Goal: Contribute content: Contribute content

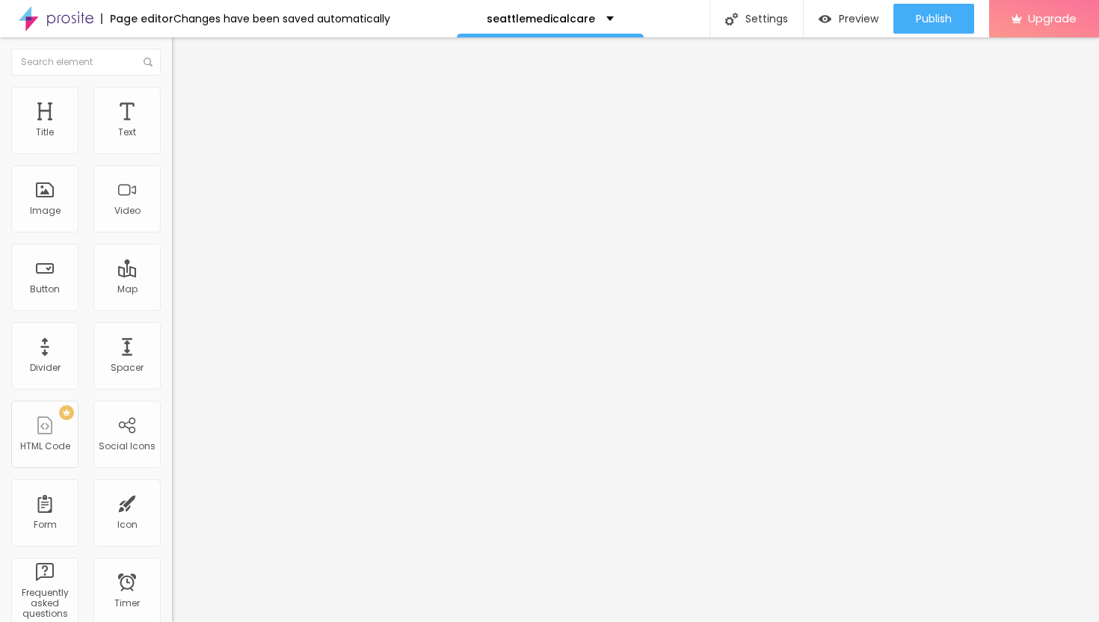
click at [172, 129] on span "Add image" at bounding box center [202, 122] width 61 height 13
click at [172, 102] on li "Advanced" at bounding box center [258, 109] width 172 height 15
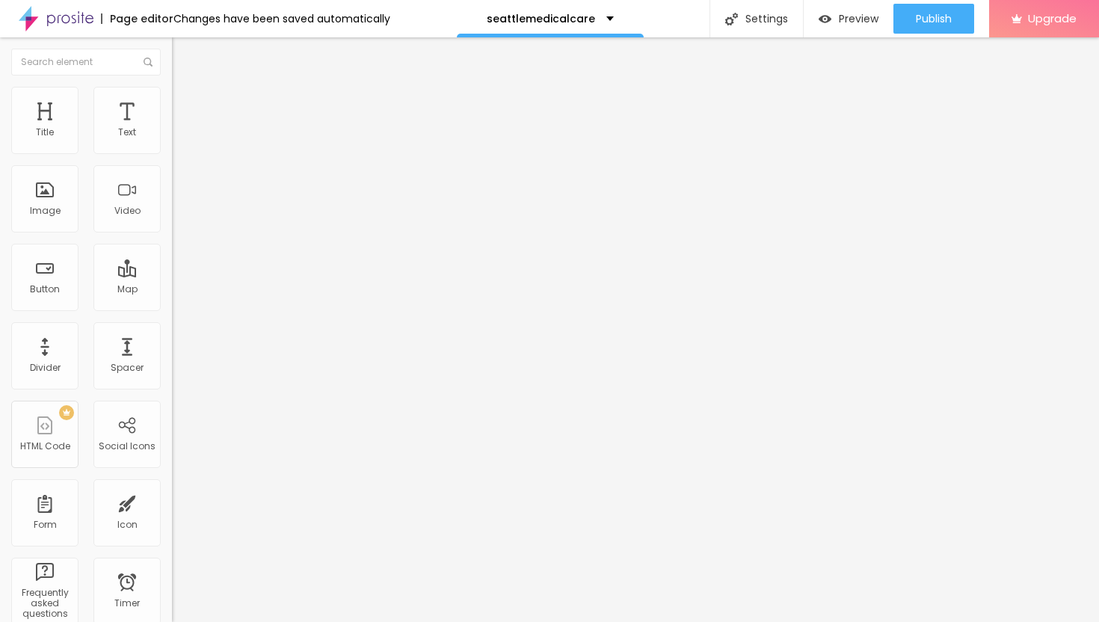
click at [172, 94] on img at bounding box center [178, 93] width 13 height 13
click at [172, 155] on div at bounding box center [258, 147] width 172 height 13
type input "35"
click at [172, 153] on input "range" at bounding box center [220, 147] width 96 height 12
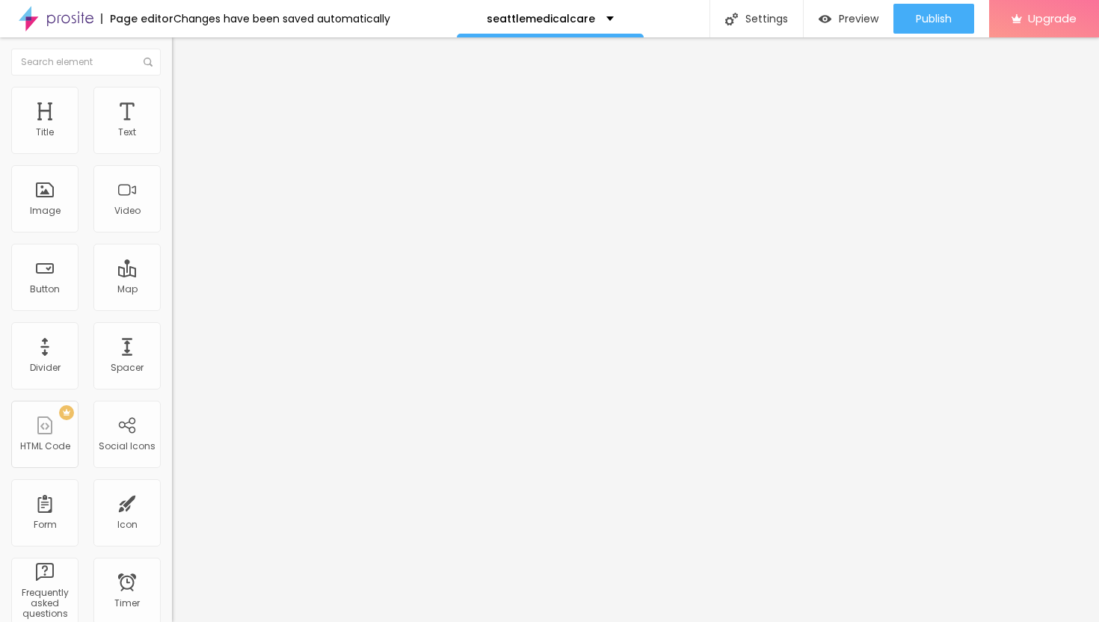
type input "30"
click at [172, 153] on input "range" at bounding box center [220, 147] width 96 height 12
click at [172, 85] on img at bounding box center [178, 78] width 13 height 13
click at [183, 49] on img "button" at bounding box center [189, 55] width 12 height 12
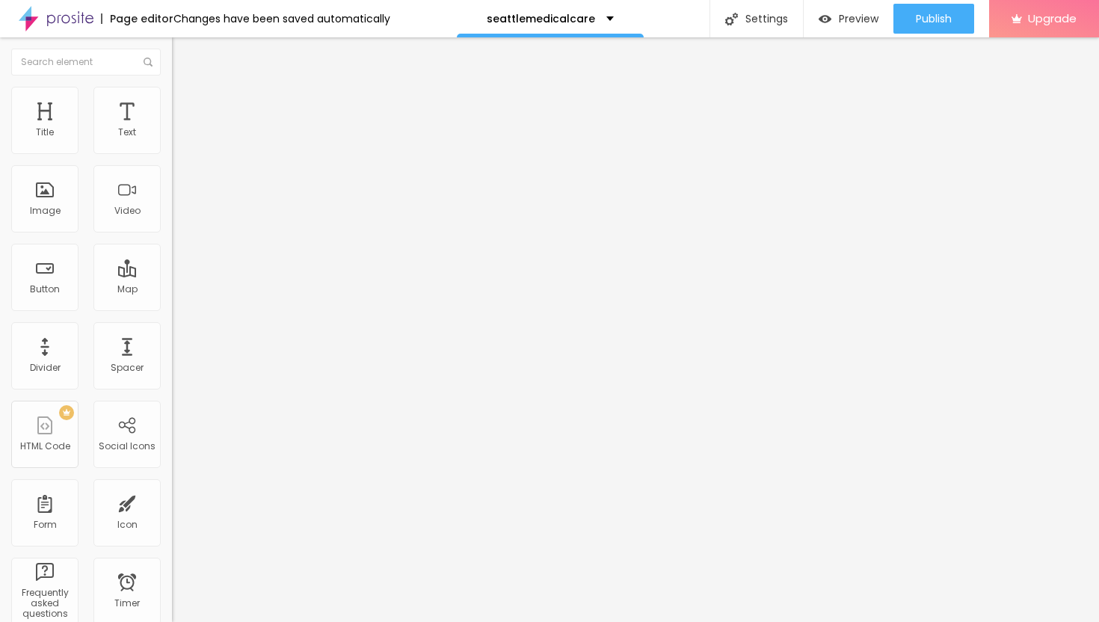
click at [178, 139] on icon "button" at bounding box center [182, 134] width 9 height 9
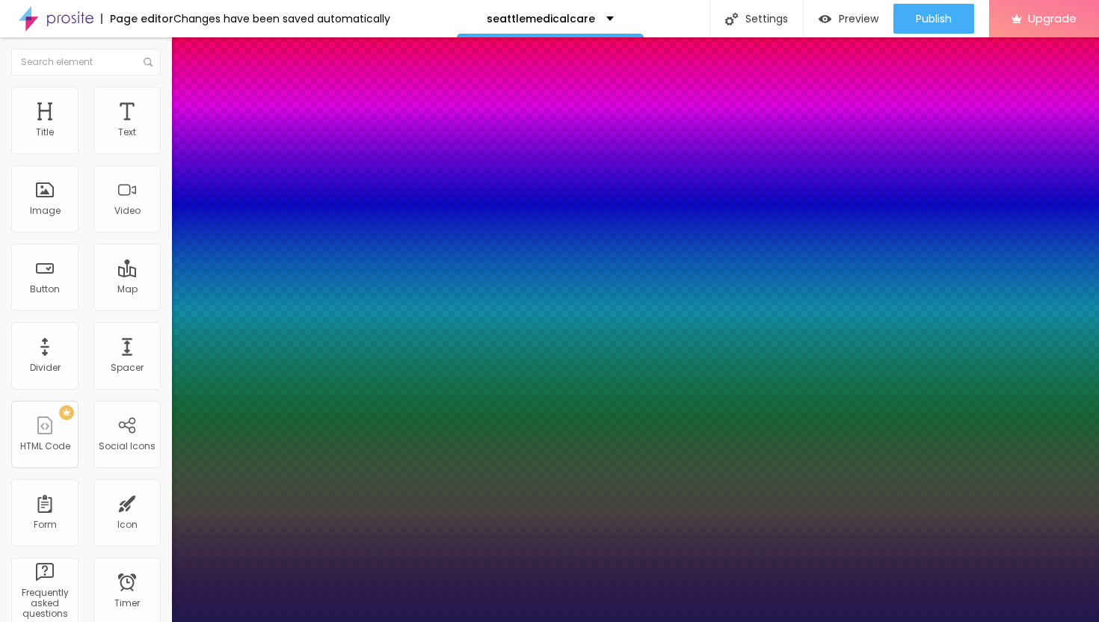
type input "1"
type input "15"
type input "1"
type input "16"
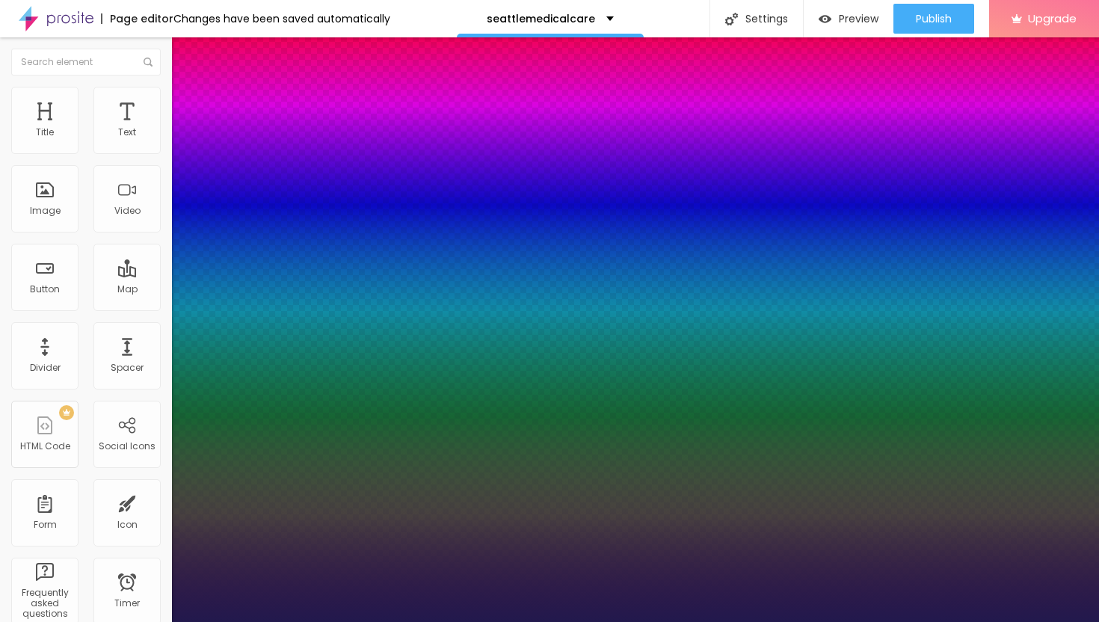
type input "16"
type input "1"
type input "18"
type input "1"
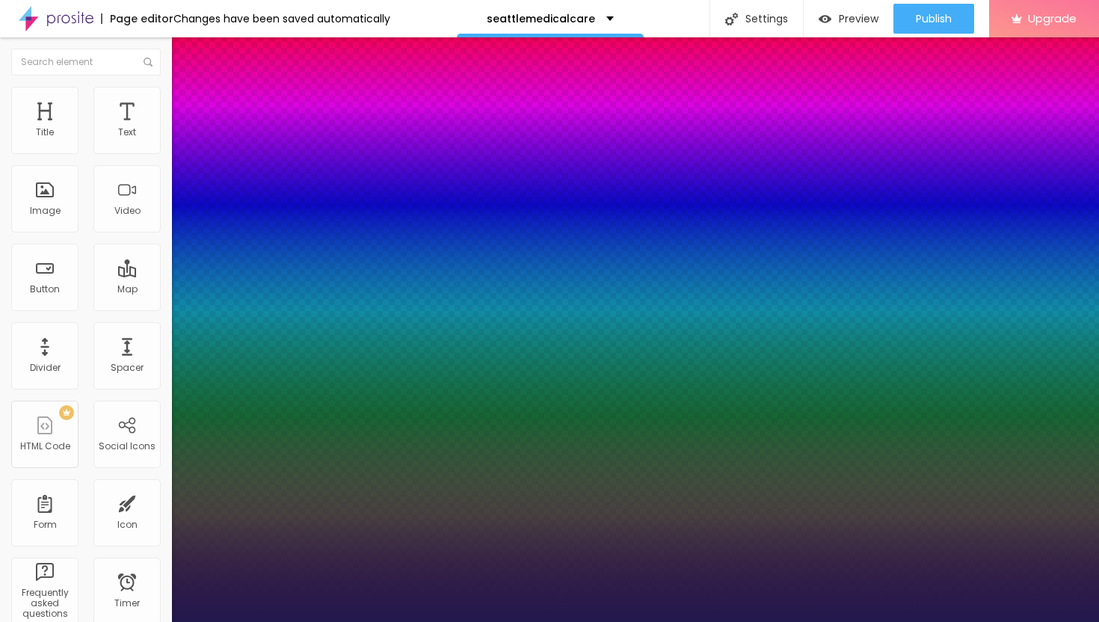
type input "22"
type input "1"
type input "24"
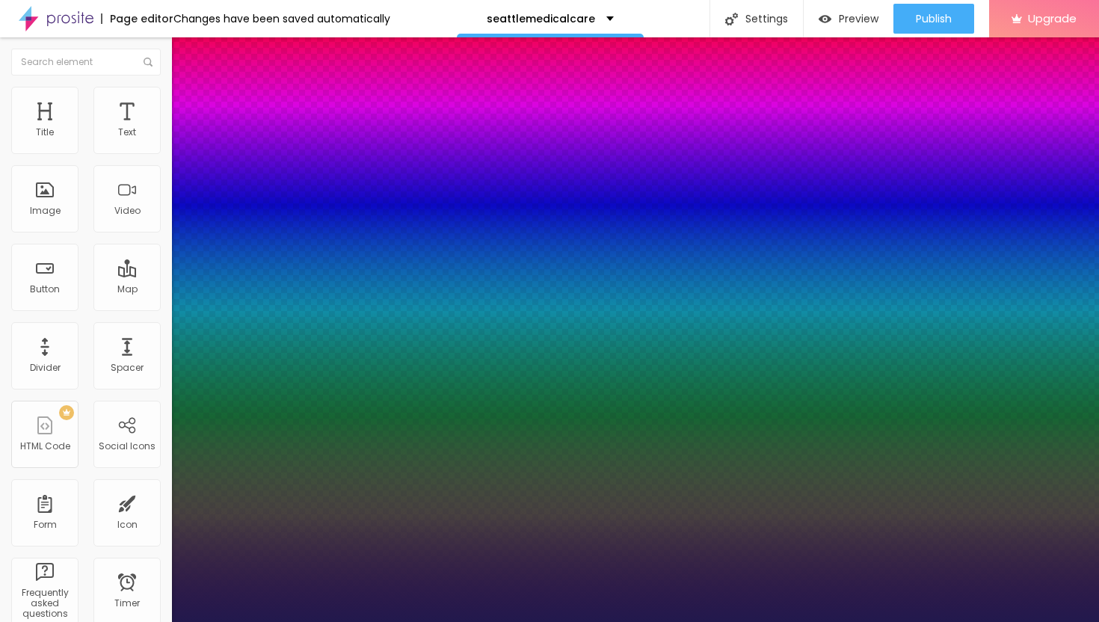
type input "1"
type input "26"
type input "1"
type input "28"
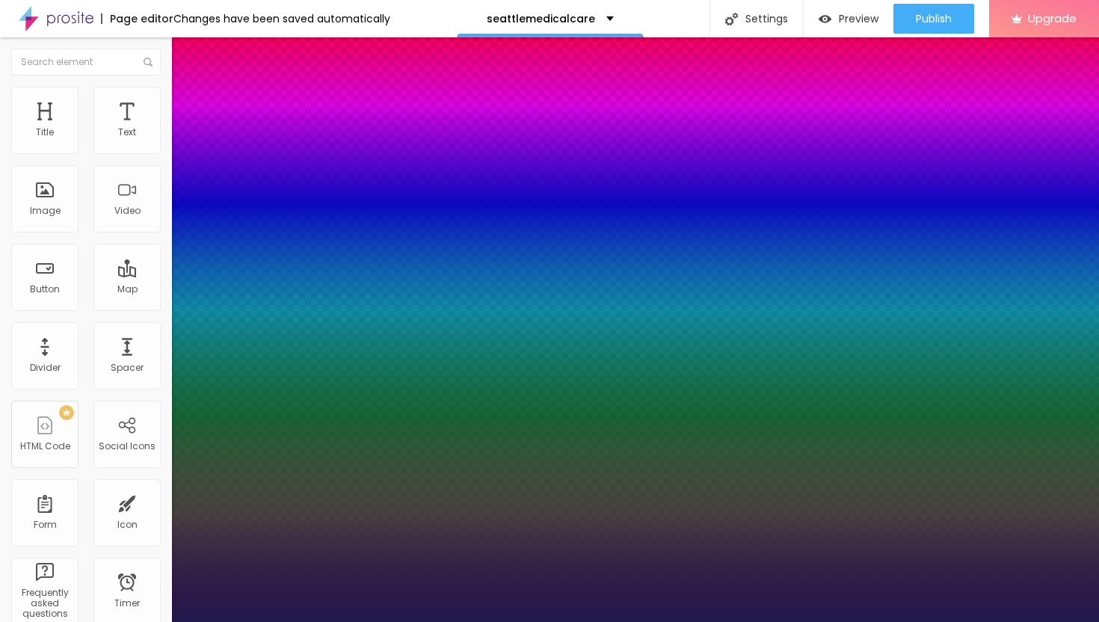
type input "28"
type input "1"
type input "29"
type input "1"
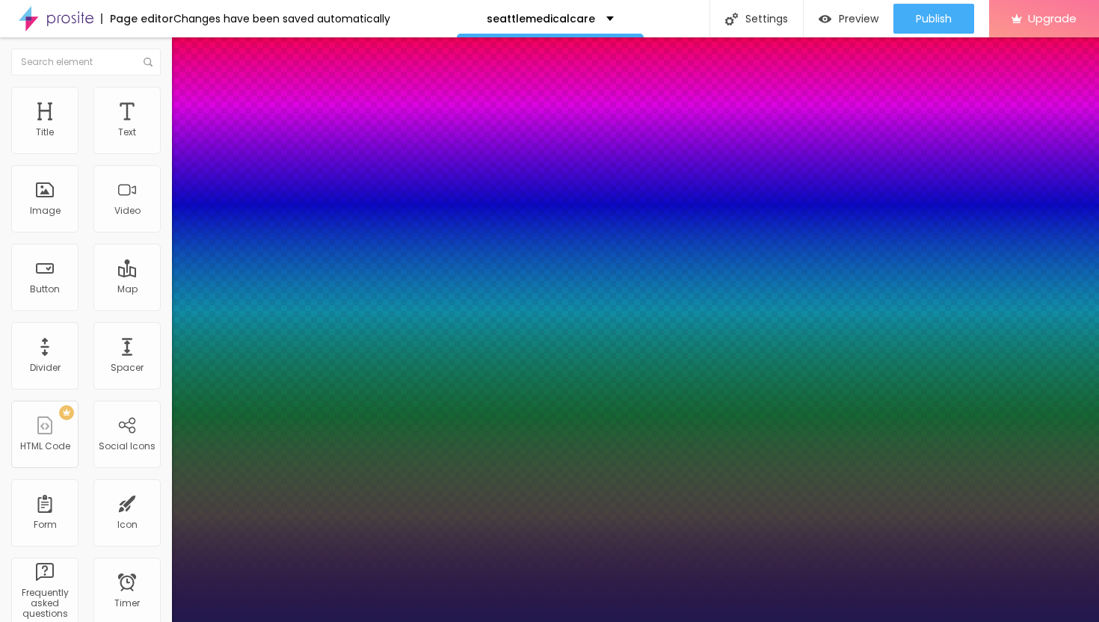
type input "30"
type input "1"
type input "31"
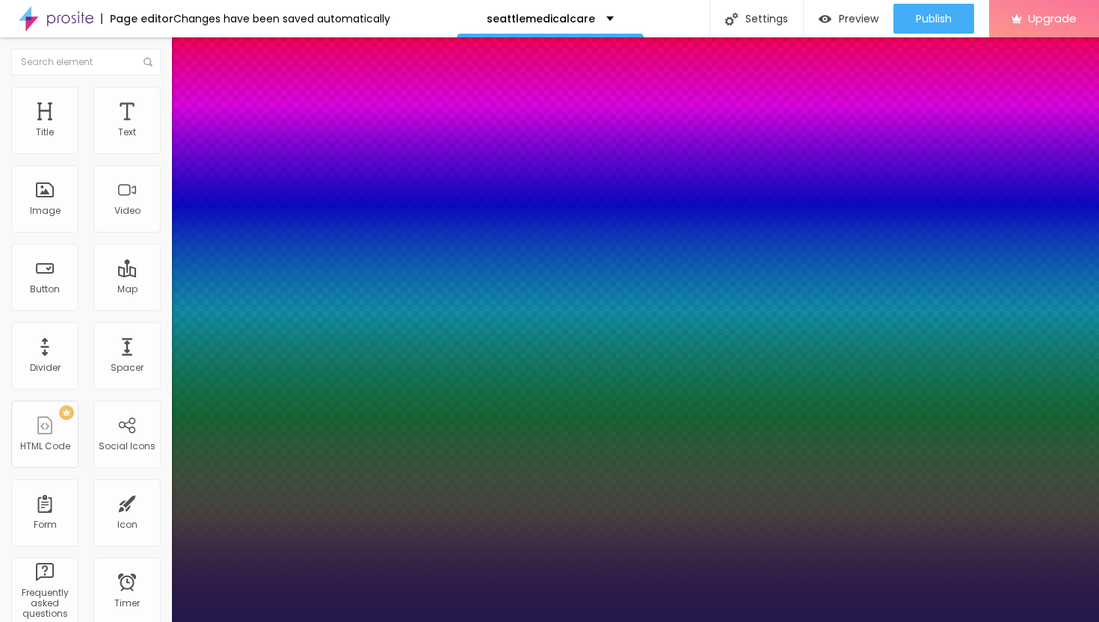
type input "1"
type input "30"
type input "1"
drag, startPoint x: 201, startPoint y: 251, endPoint x: 217, endPoint y: 251, distance: 16.4
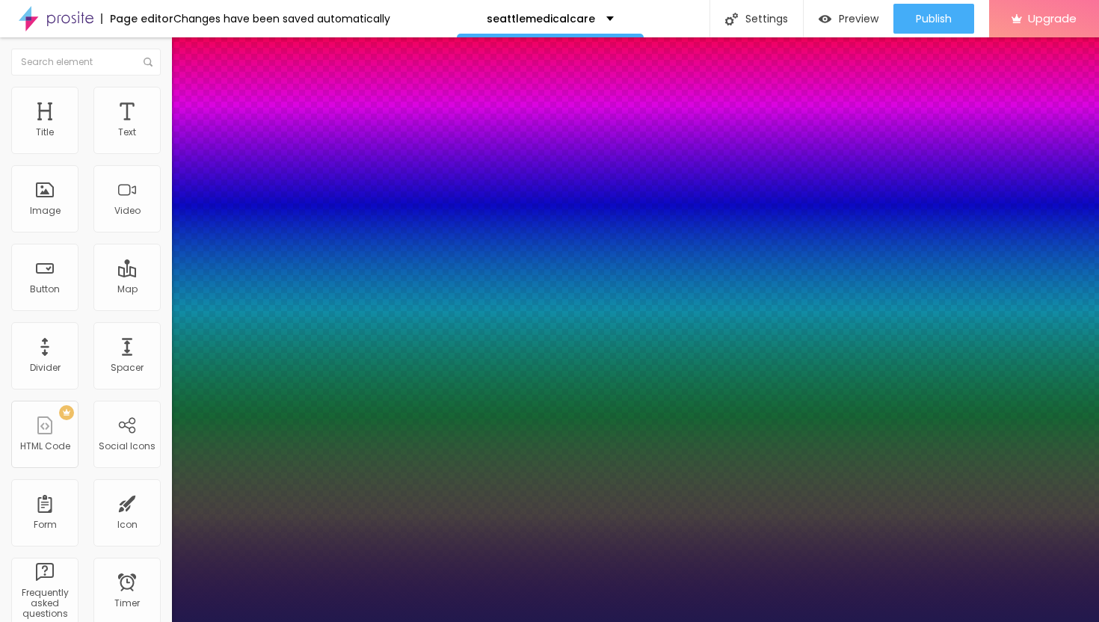
type input "30"
click at [661, 621] on div at bounding box center [549, 622] width 1099 height 0
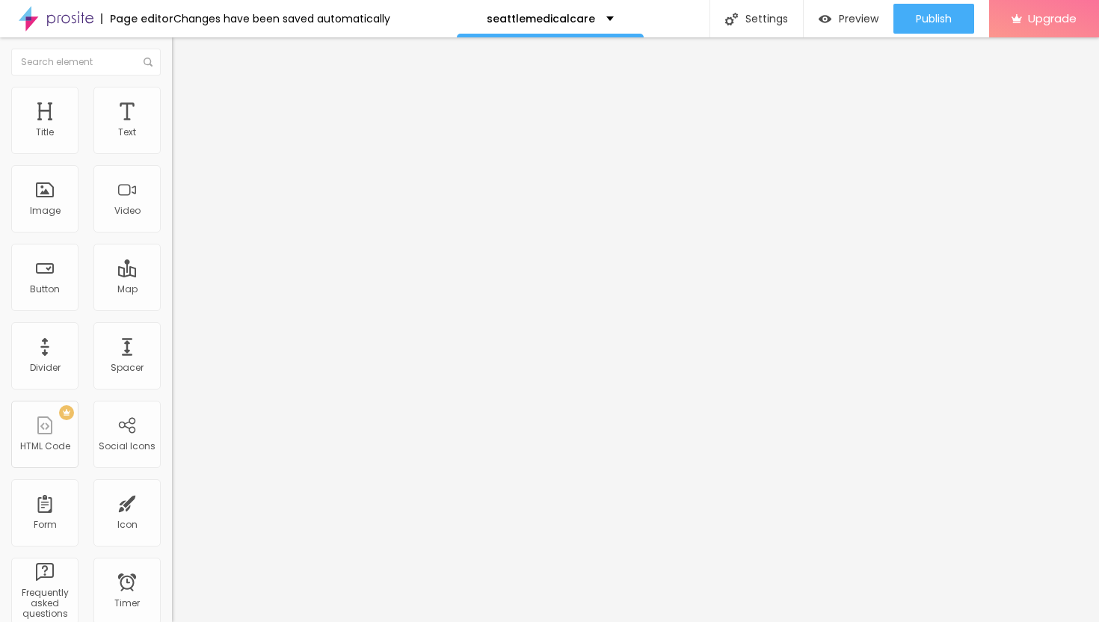
click at [183, 53] on img "button" at bounding box center [189, 55] width 12 height 12
click at [183, 59] on div "Edit Text" at bounding box center [217, 55] width 68 height 12
drag, startPoint x: 89, startPoint y: 164, endPoint x: 0, endPoint y: 161, distance: 89.0
click at [172, 161] on div "Text Click me Align Size Default Small Default Big Link URL https:// Open in ne…" at bounding box center [258, 225] width 172 height 217
paste input "→ VIEW DOCUMENT HERE"
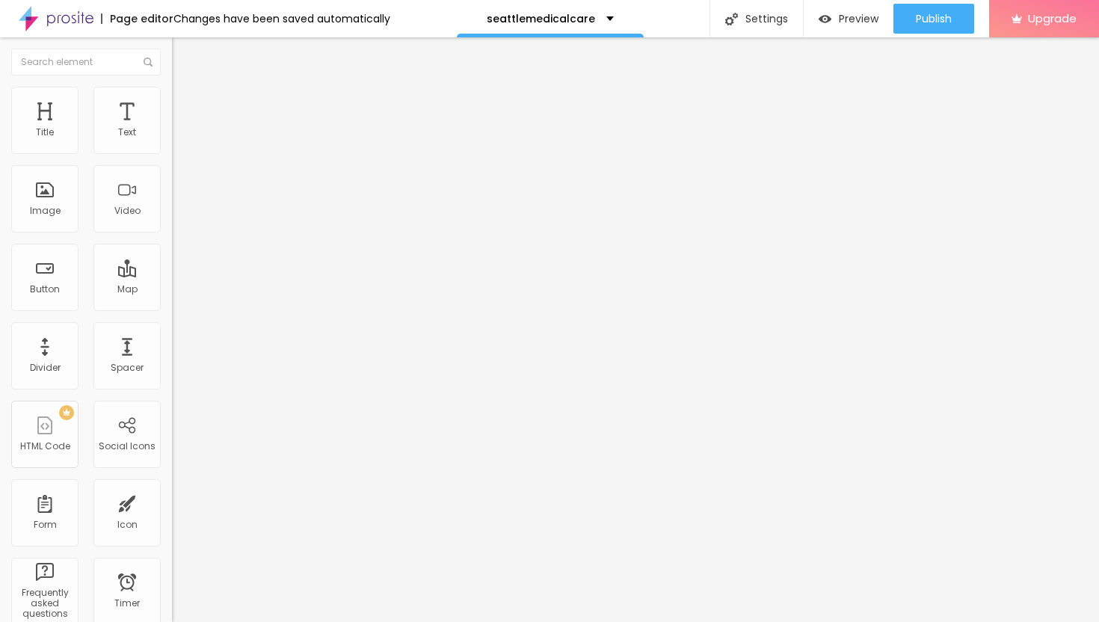
type input "→ VIEW DOCUMENT HERE"
drag, startPoint x: 68, startPoint y: 312, endPoint x: 0, endPoint y: 303, distance: 68.6
click at [172, 306] on div "Text → VIEW DOCUMENT HERE Align Size Default Small Default Big Link URL https:/…" at bounding box center [258, 225] width 172 height 217
paste input "[URL][DOMAIN_NAME]"
type input "[URL][DOMAIN_NAME]"
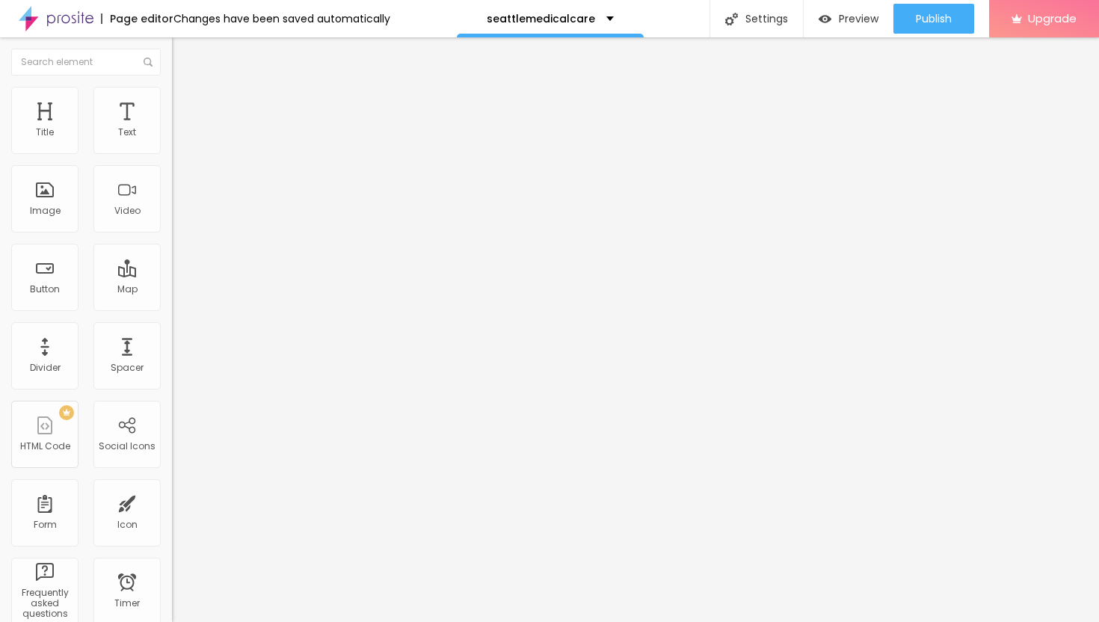
click at [172, 327] on div at bounding box center [258, 327] width 172 height 0
click at [172, 111] on li "Advanced" at bounding box center [258, 109] width 172 height 15
type input "9"
type input "10"
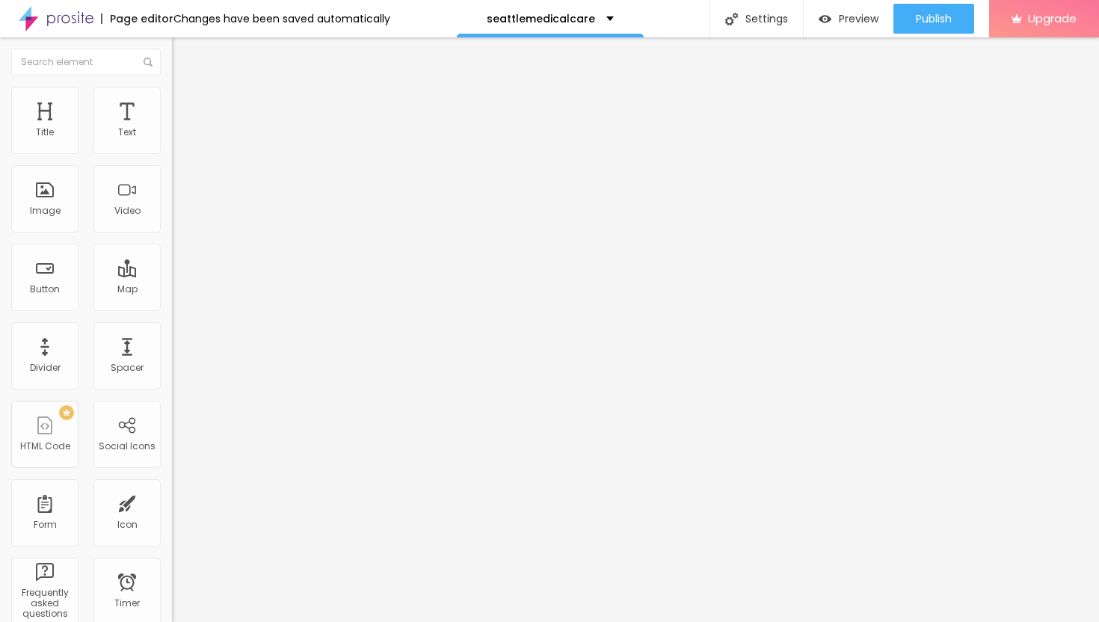
type input "10"
type input "11"
type input "12"
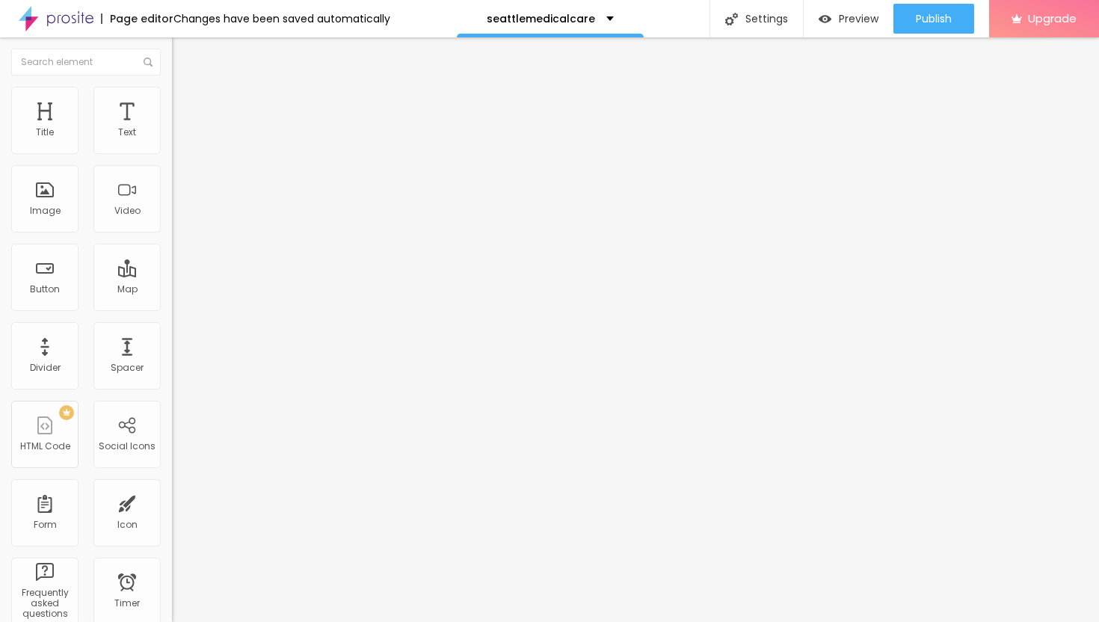
type input "13"
type input "14"
type input "15"
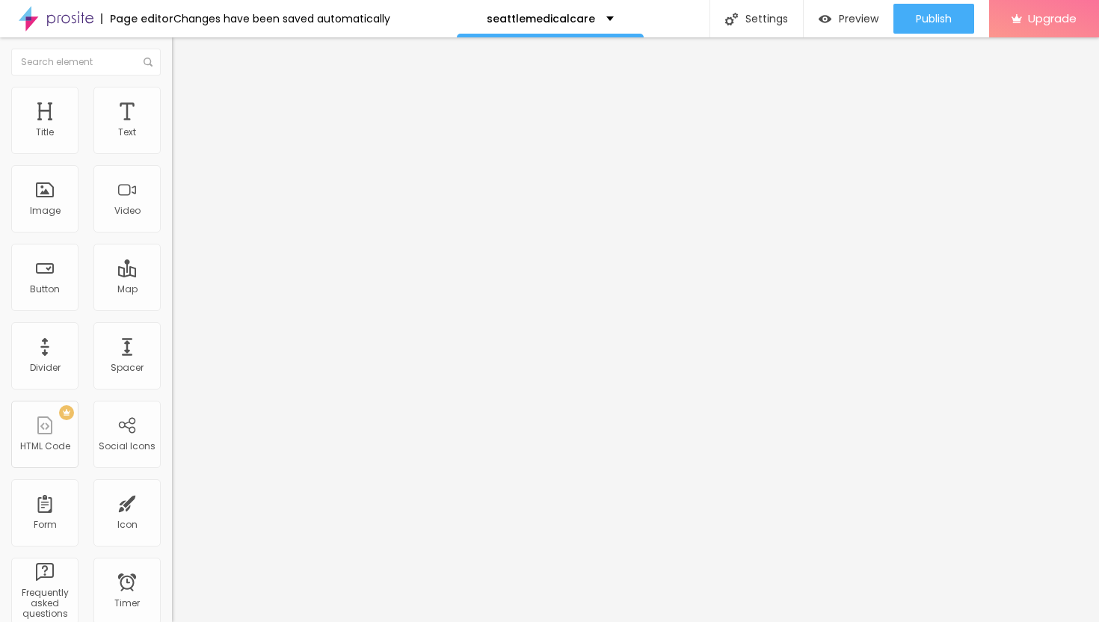
type input "15"
type input "16"
type input "17"
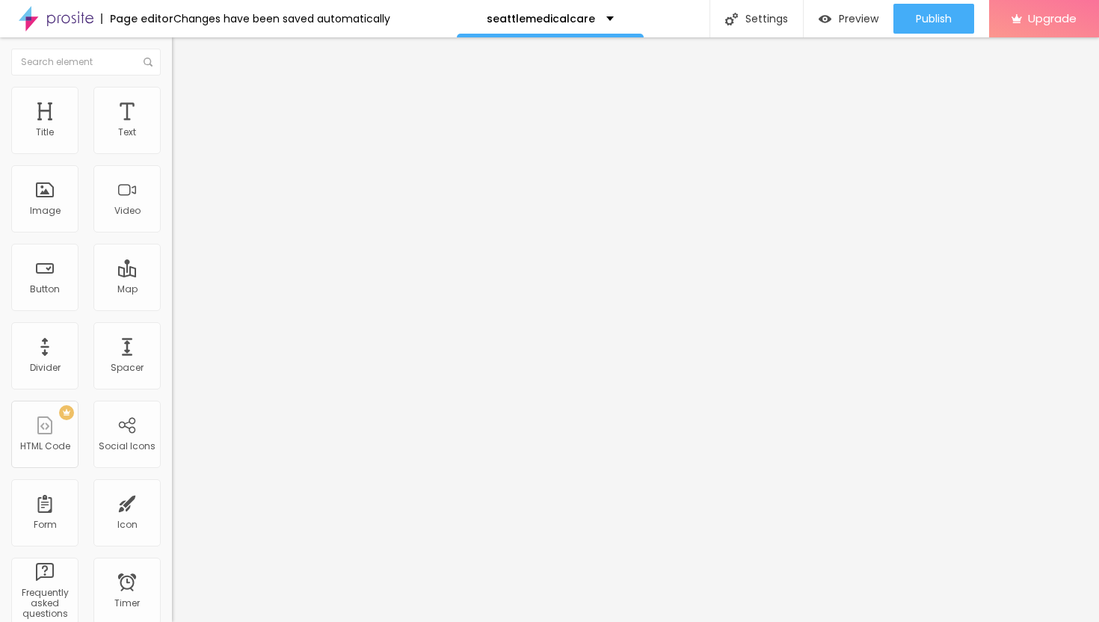
type input "18"
type input "19"
type input "20"
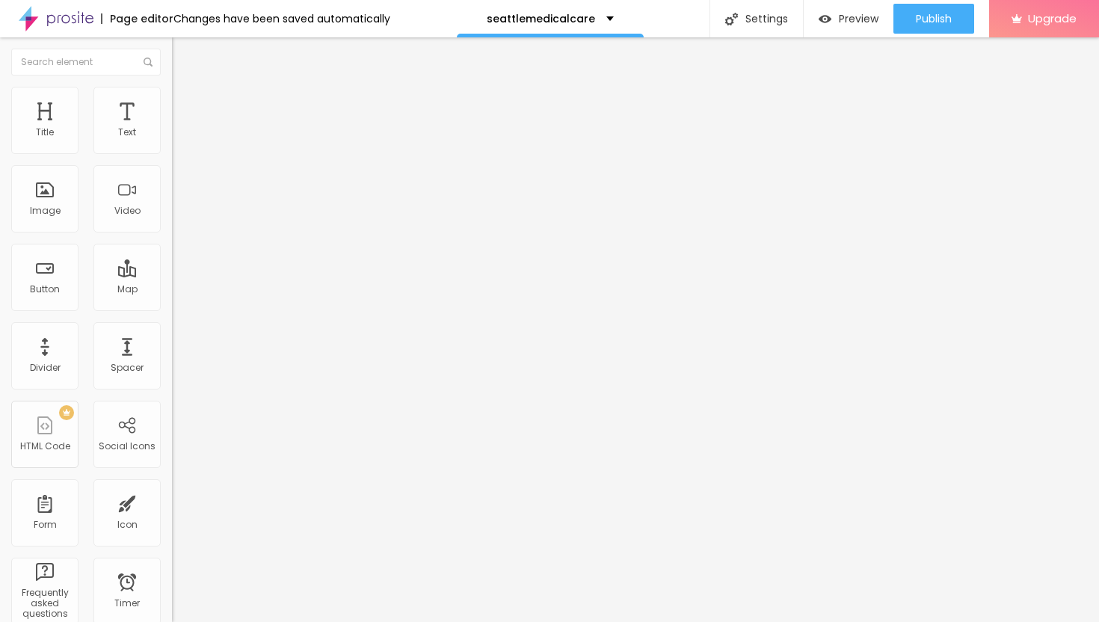
type input "20"
type input "21"
drag, startPoint x: 43, startPoint y: 142, endPoint x: 55, endPoint y: 146, distance: 12.8
type input "21"
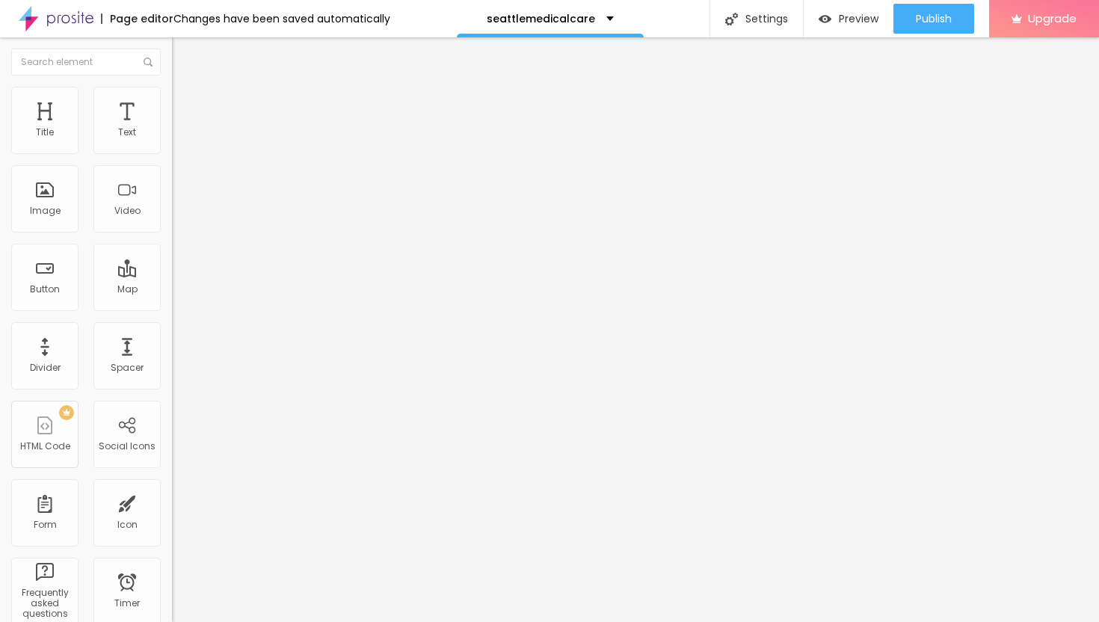
click at [172, 290] on input "range" at bounding box center [220, 296] width 96 height 12
click at [172, 102] on img at bounding box center [178, 108] width 13 height 13
type input "14"
type input "15"
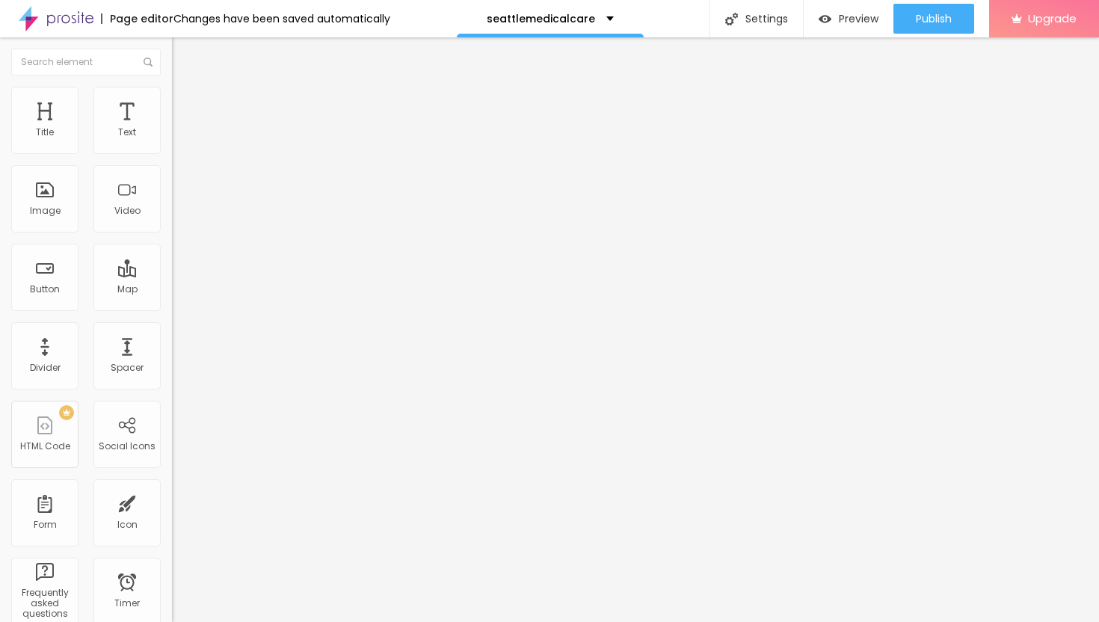
type input "15"
type input "17"
type input "20"
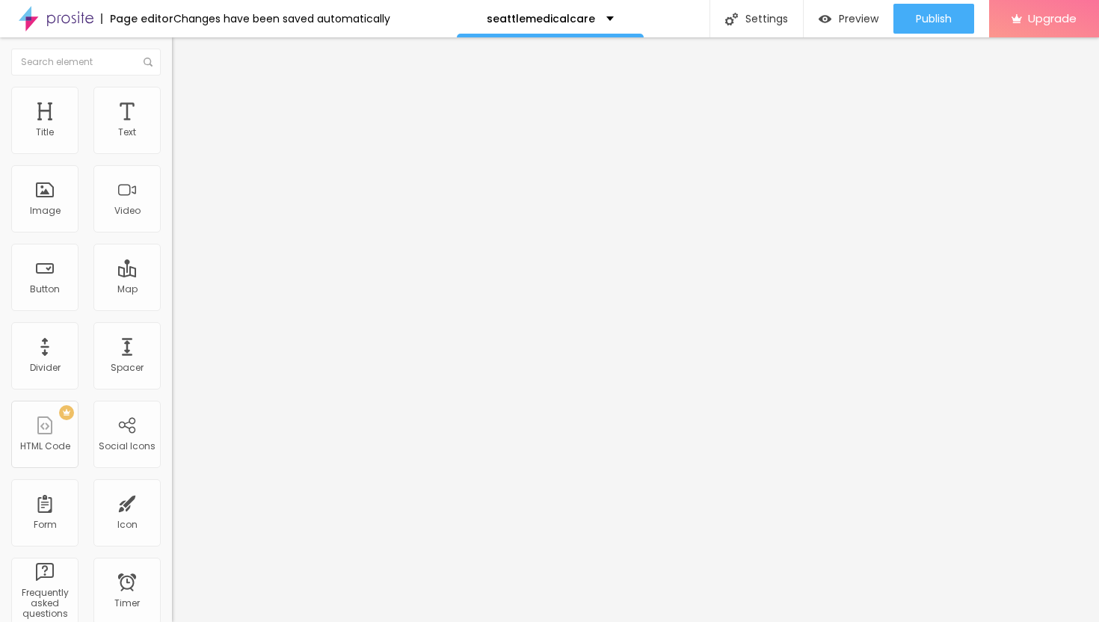
type input "21"
type input "22"
type input "23"
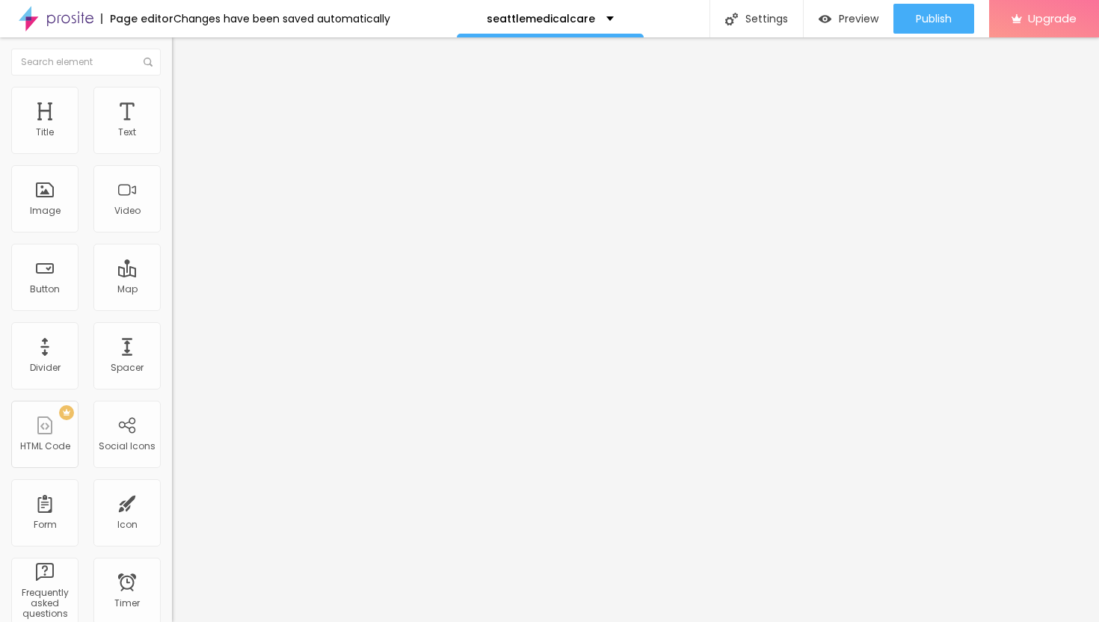
type input "23"
type input "24"
type input "25"
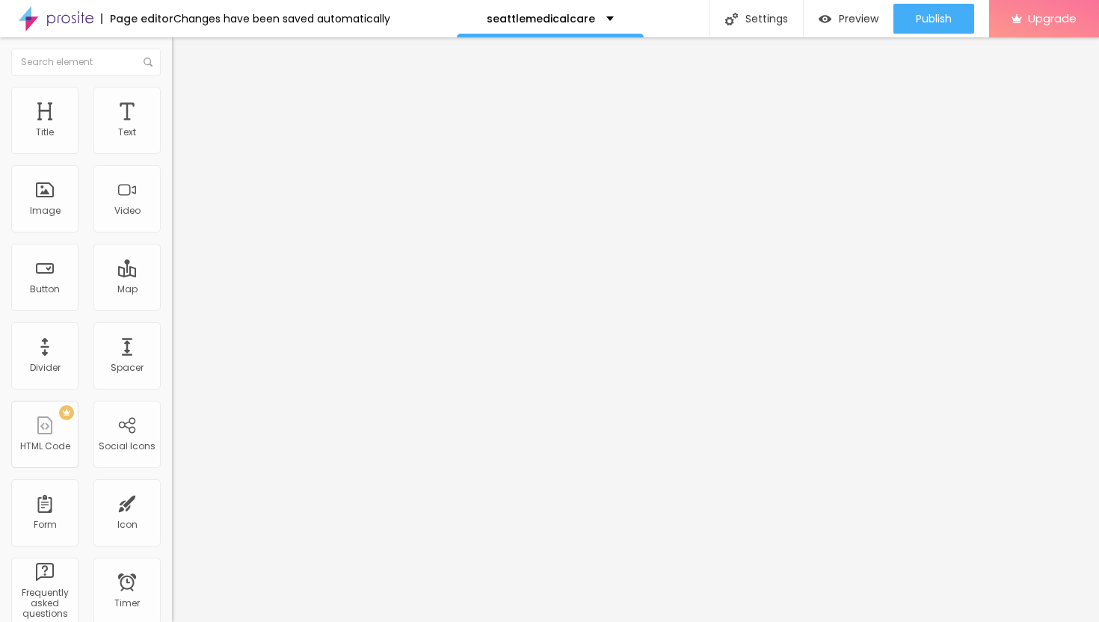
type input "26"
type input "27"
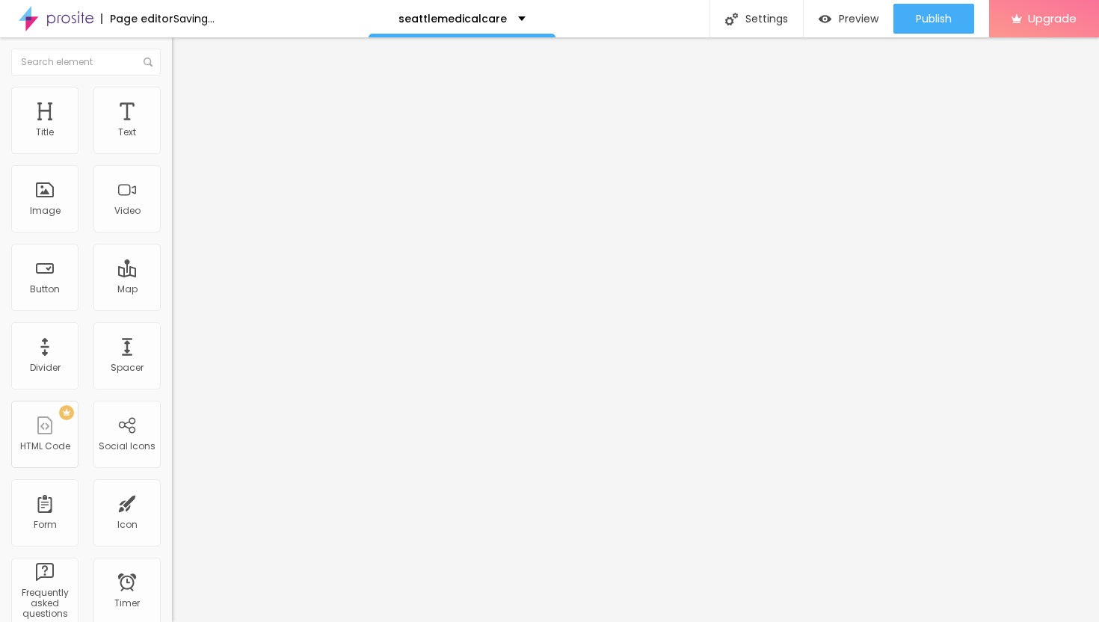
type input "28"
drag, startPoint x: 47, startPoint y: 146, endPoint x: 61, endPoint y: 150, distance: 14.0
type input "28"
click at [172, 290] on input "range" at bounding box center [220, 296] width 96 height 12
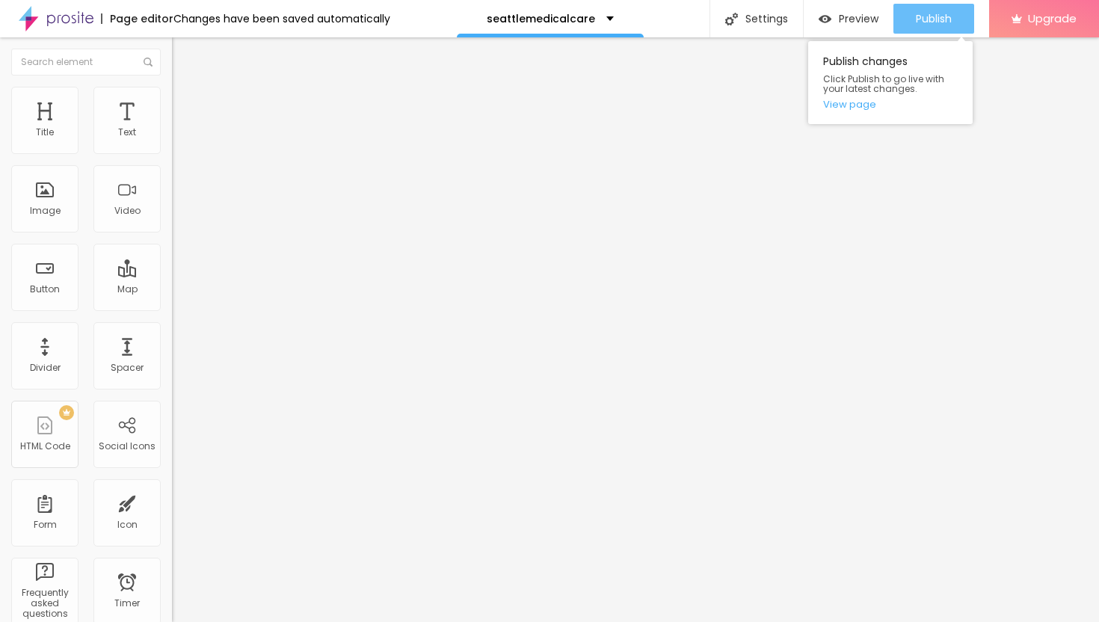
click at [925, 18] on span "Publish" at bounding box center [934, 19] width 36 height 12
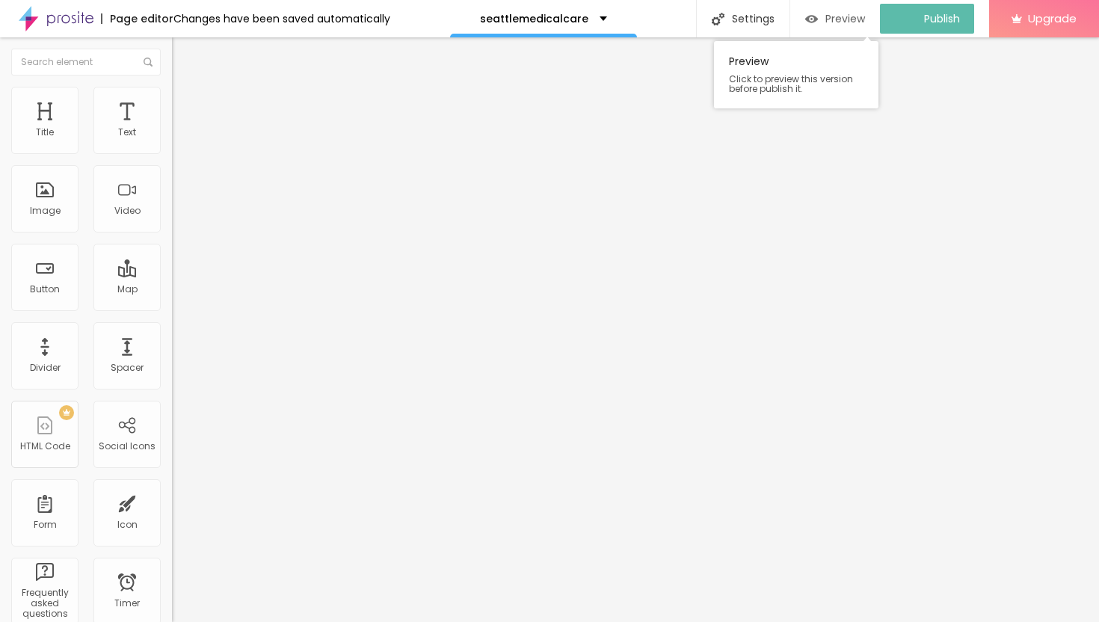
click at [847, 19] on span "Preview" at bounding box center [845, 19] width 40 height 12
